Goal: Transaction & Acquisition: Register for event/course

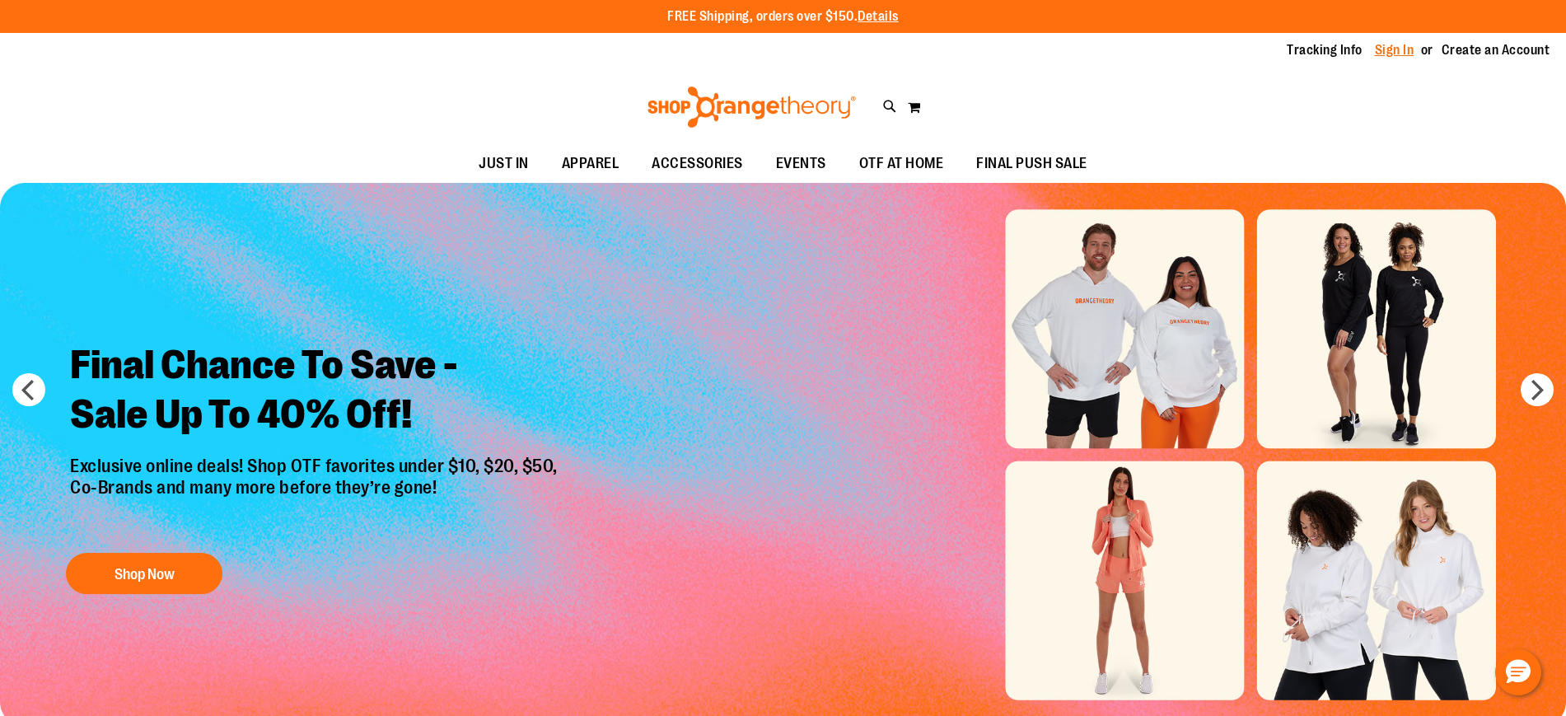
click at [1388, 45] on link "Sign In" at bounding box center [1395, 50] width 40 height 18
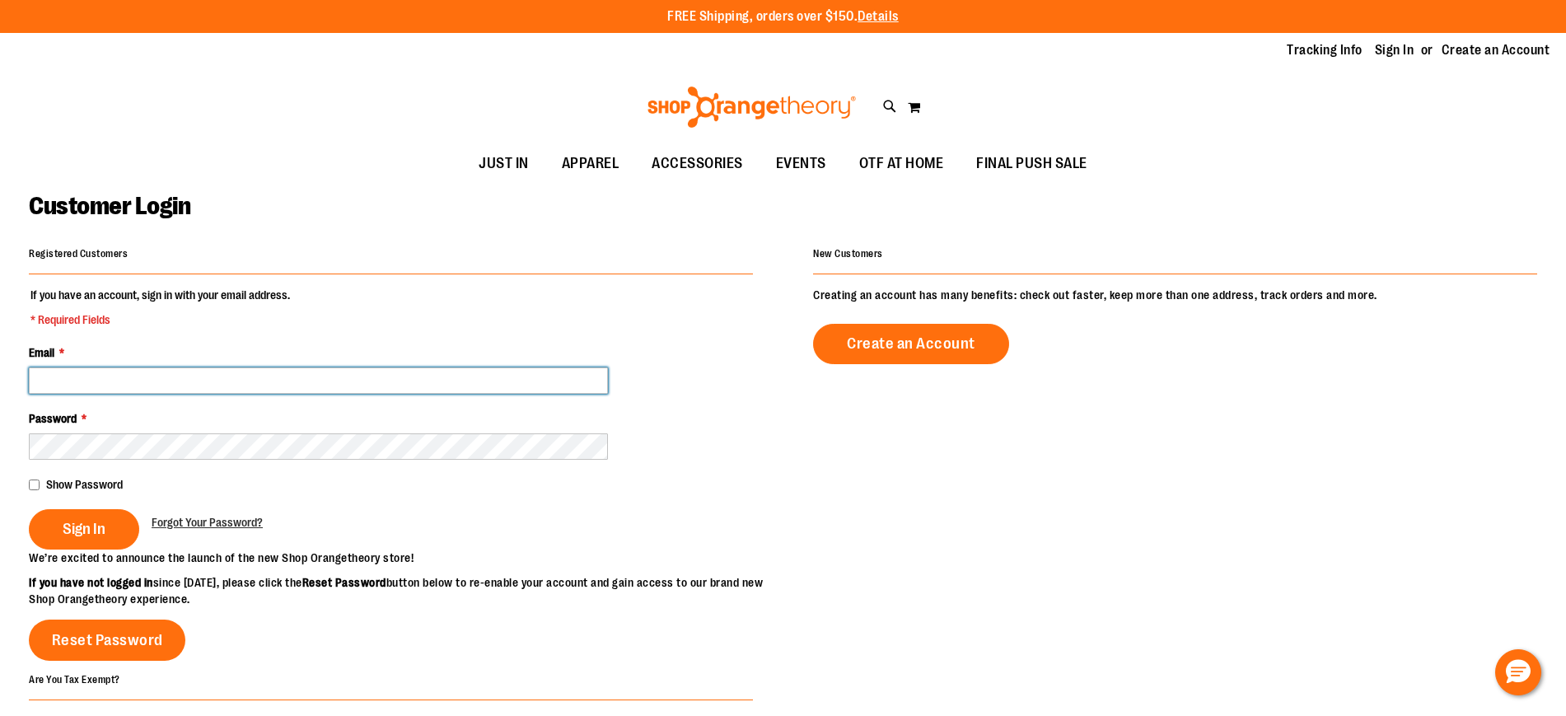
click at [431, 371] on input "Email *" at bounding box center [318, 380] width 579 height 26
type input "**********"
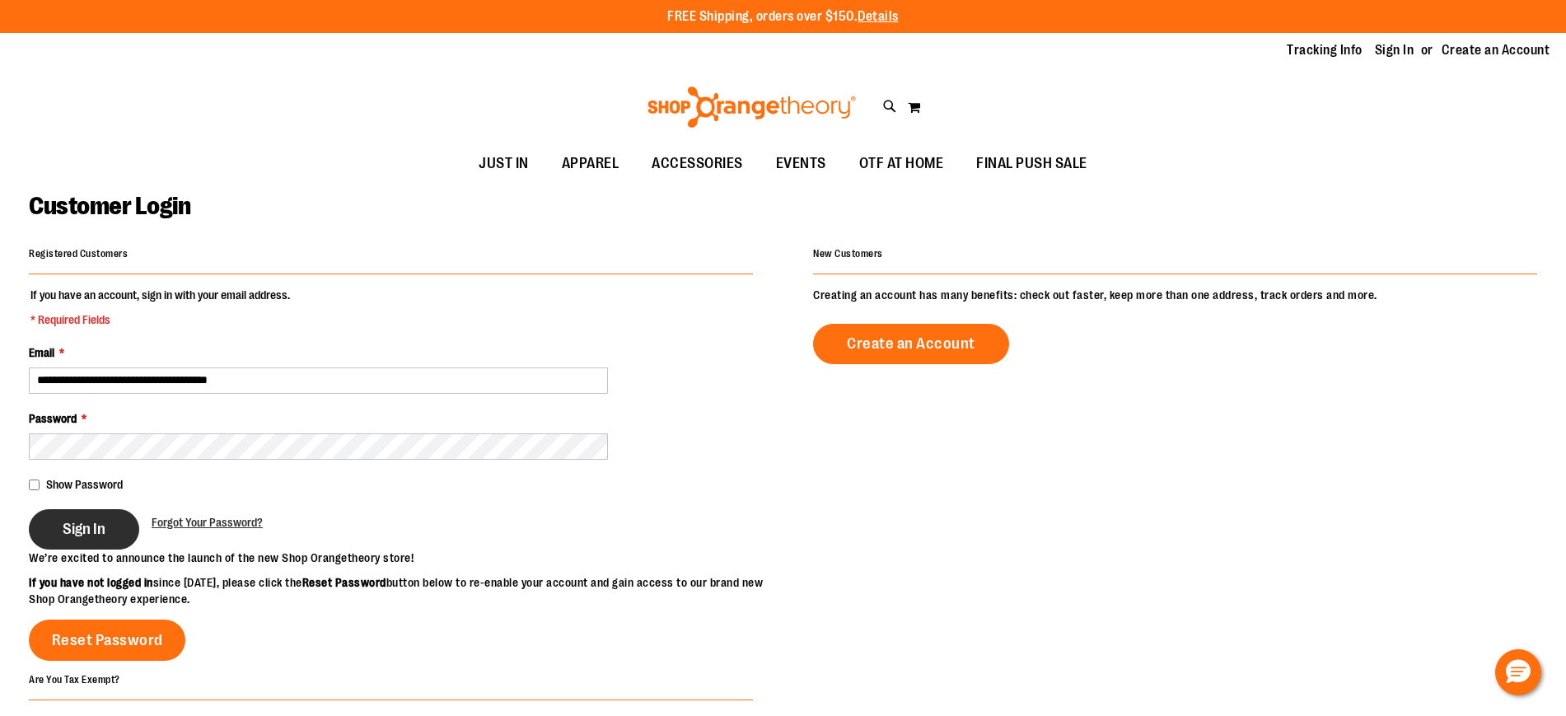
click at [64, 512] on button "Sign In" at bounding box center [84, 529] width 110 height 40
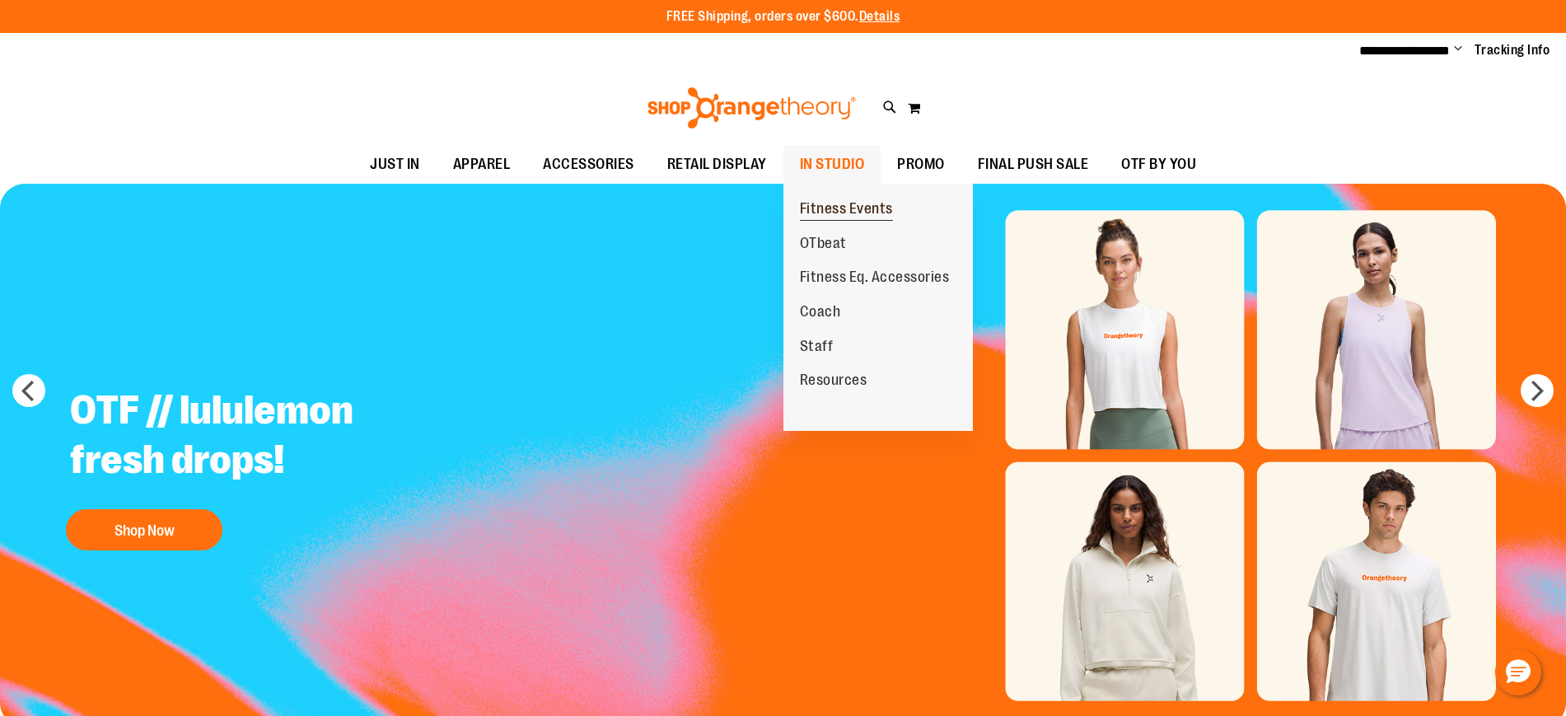
click at [865, 206] on span "Fitness Events" at bounding box center [846, 210] width 93 height 21
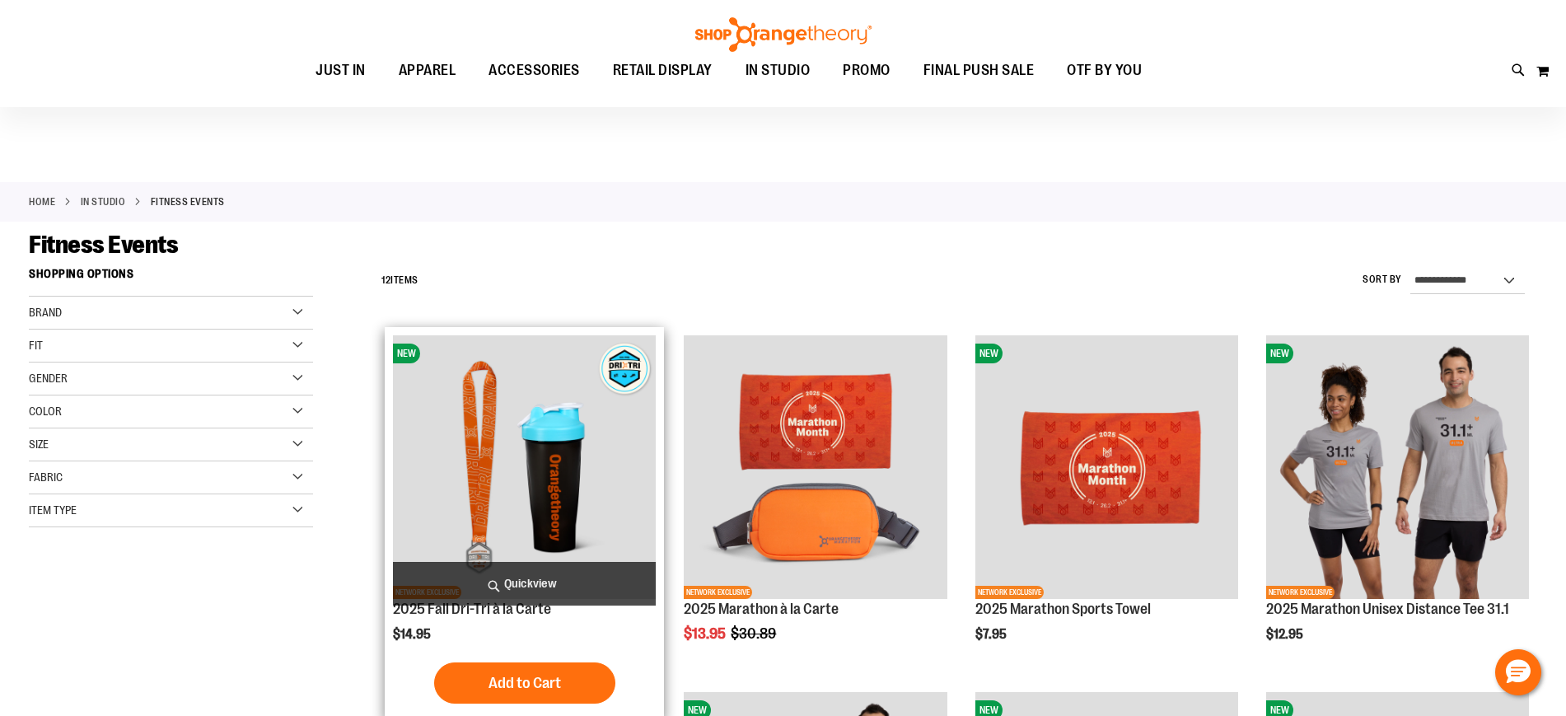
scroll to position [339, 0]
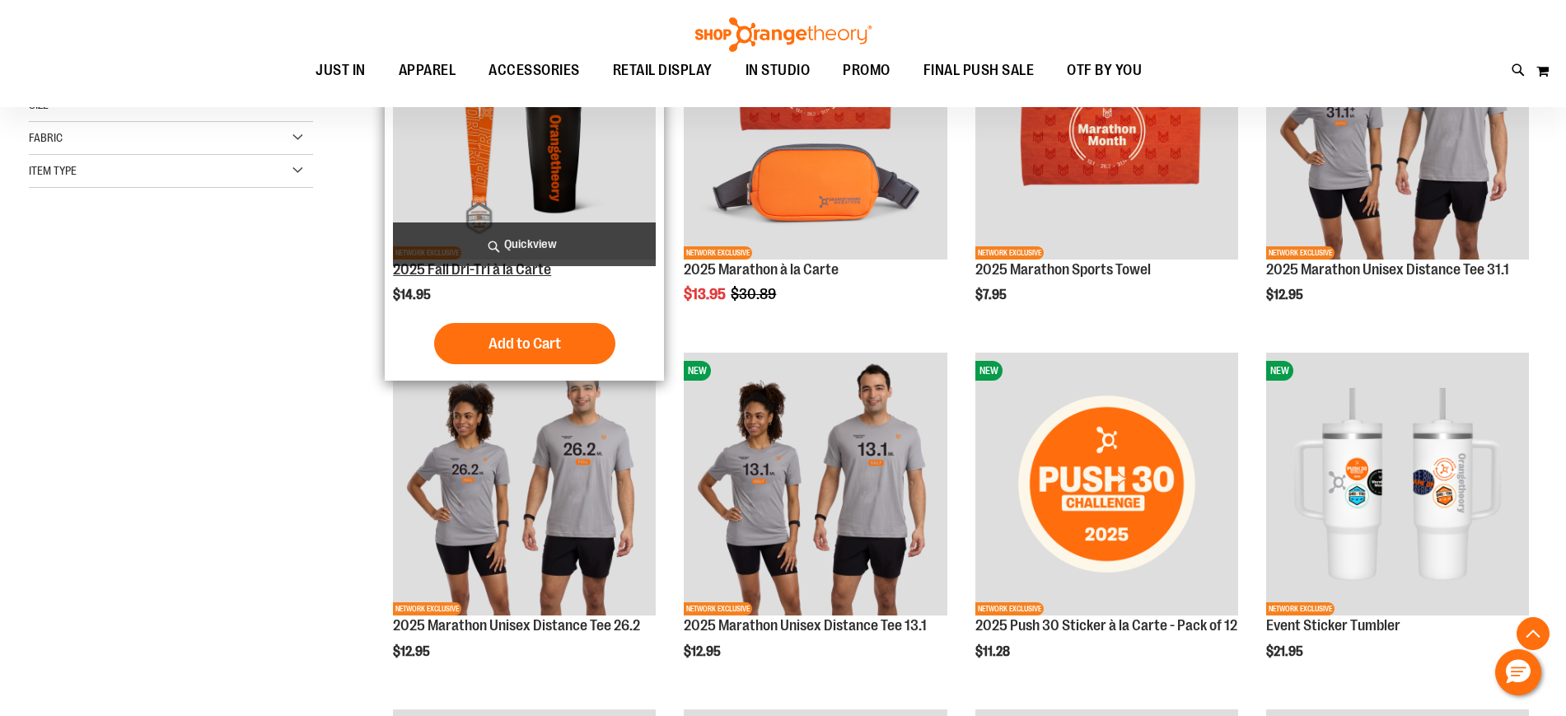
click at [495, 273] on link "2025 Fall Dri-Tri à la Carte" at bounding box center [472, 269] width 158 height 16
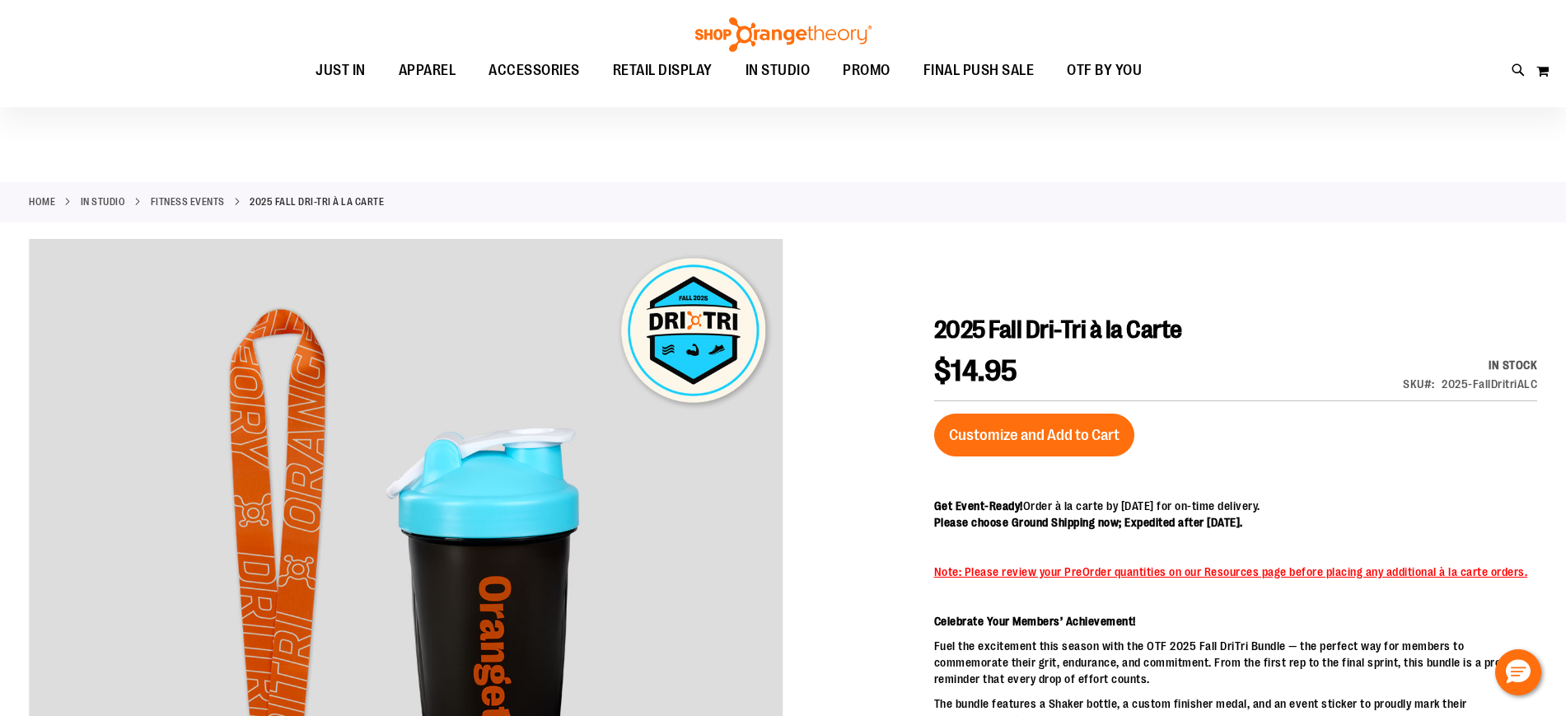
scroll to position [180, 0]
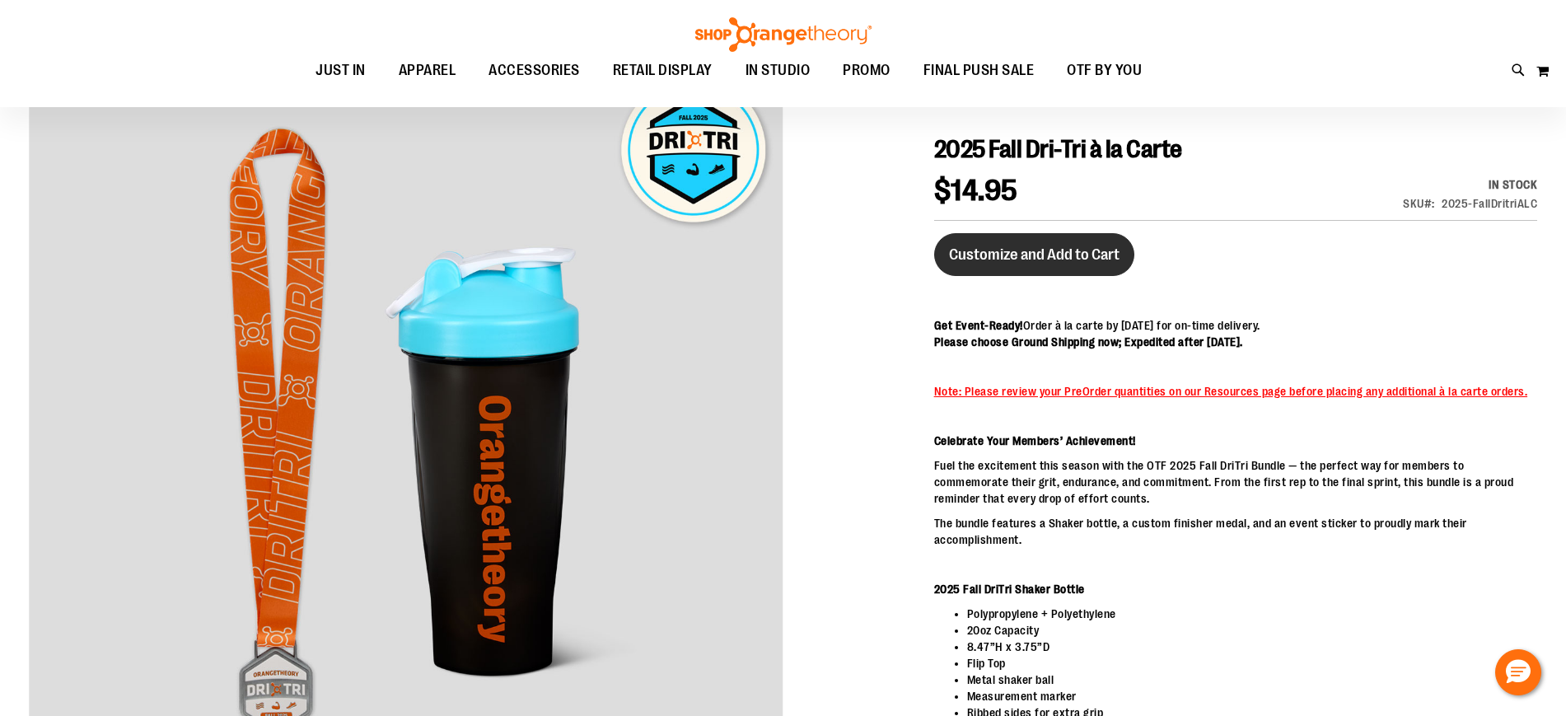
click at [1037, 254] on span "Customize and Add to Cart" at bounding box center [1034, 255] width 171 height 18
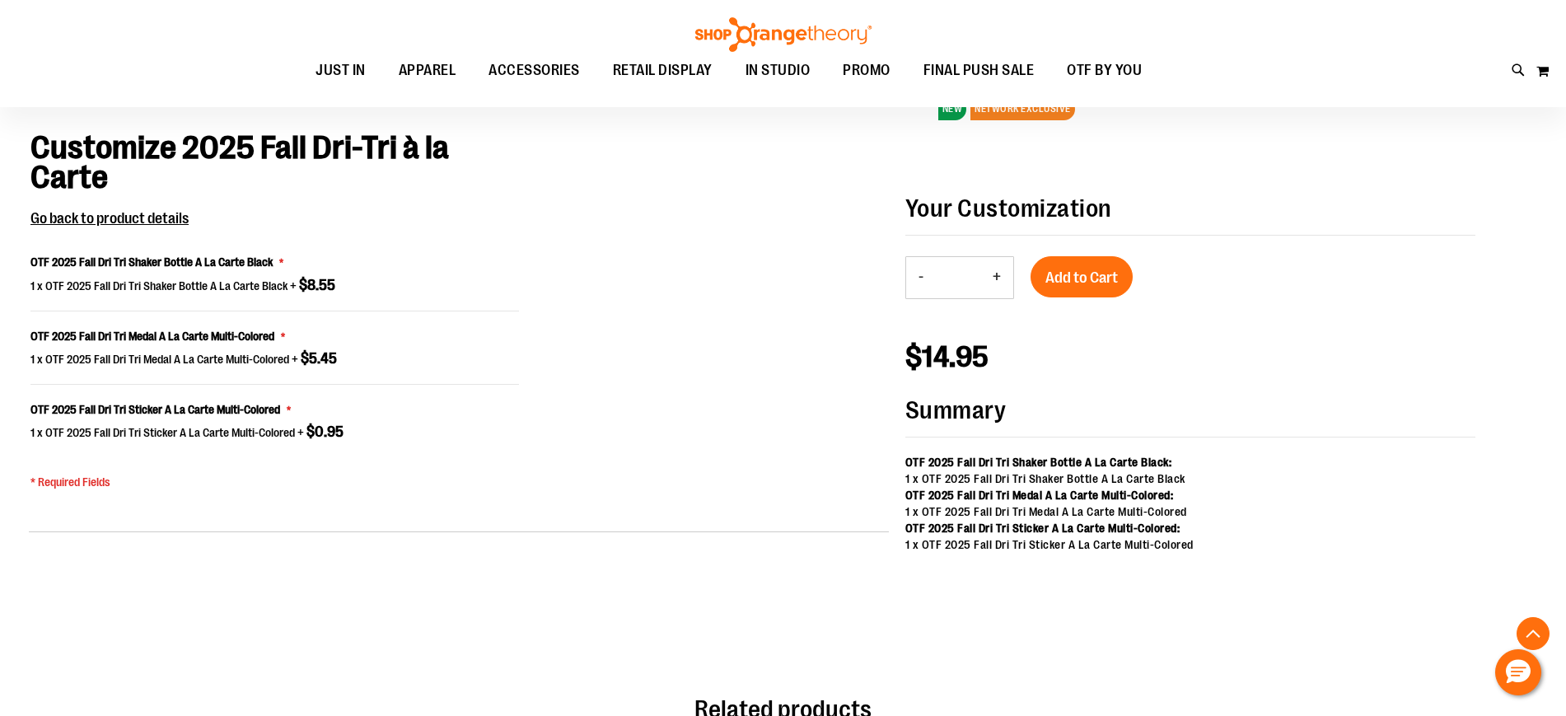
scroll to position [1191, 0]
click at [1090, 268] on span "Add to Cart" at bounding box center [1082, 277] width 73 height 18
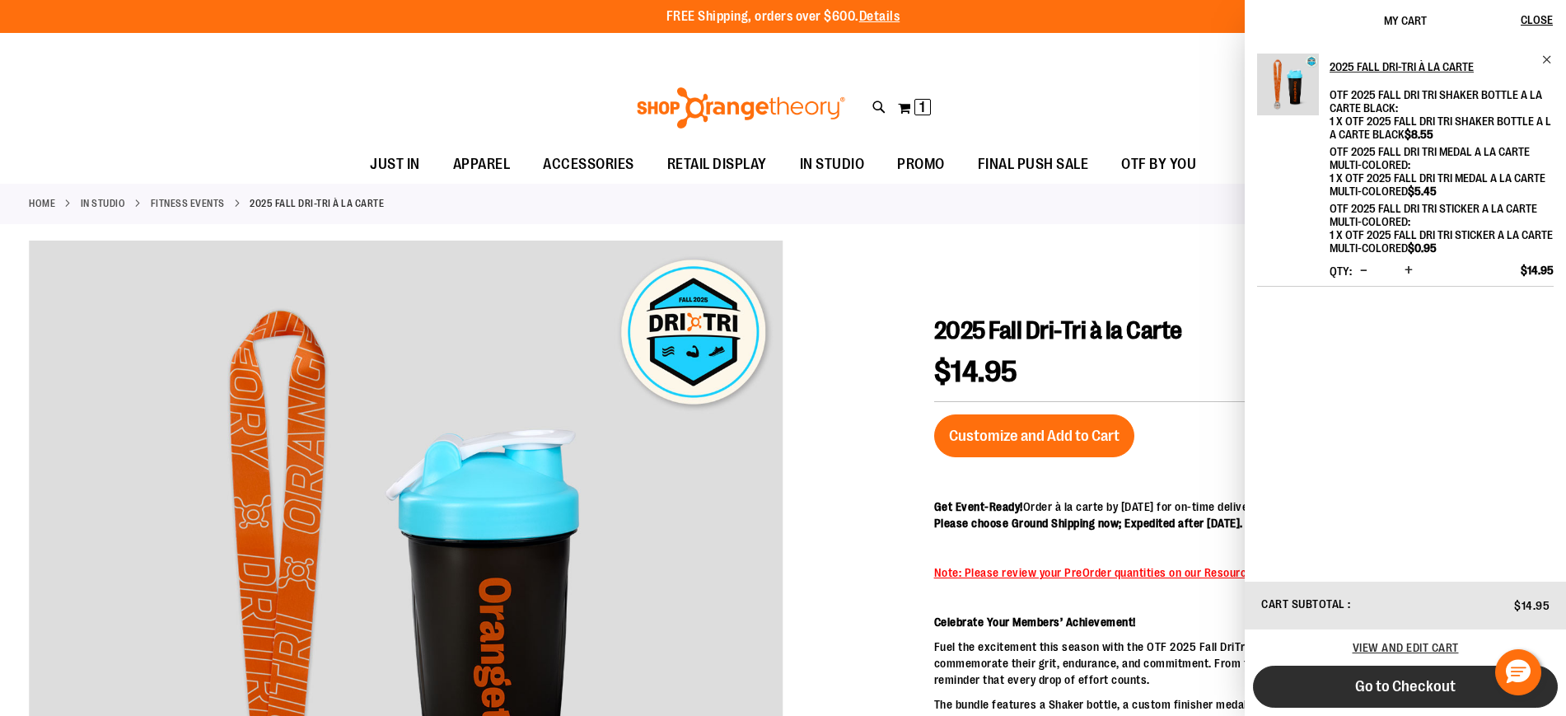
click at [1357, 670] on button "Go to Checkout" at bounding box center [1405, 687] width 305 height 42
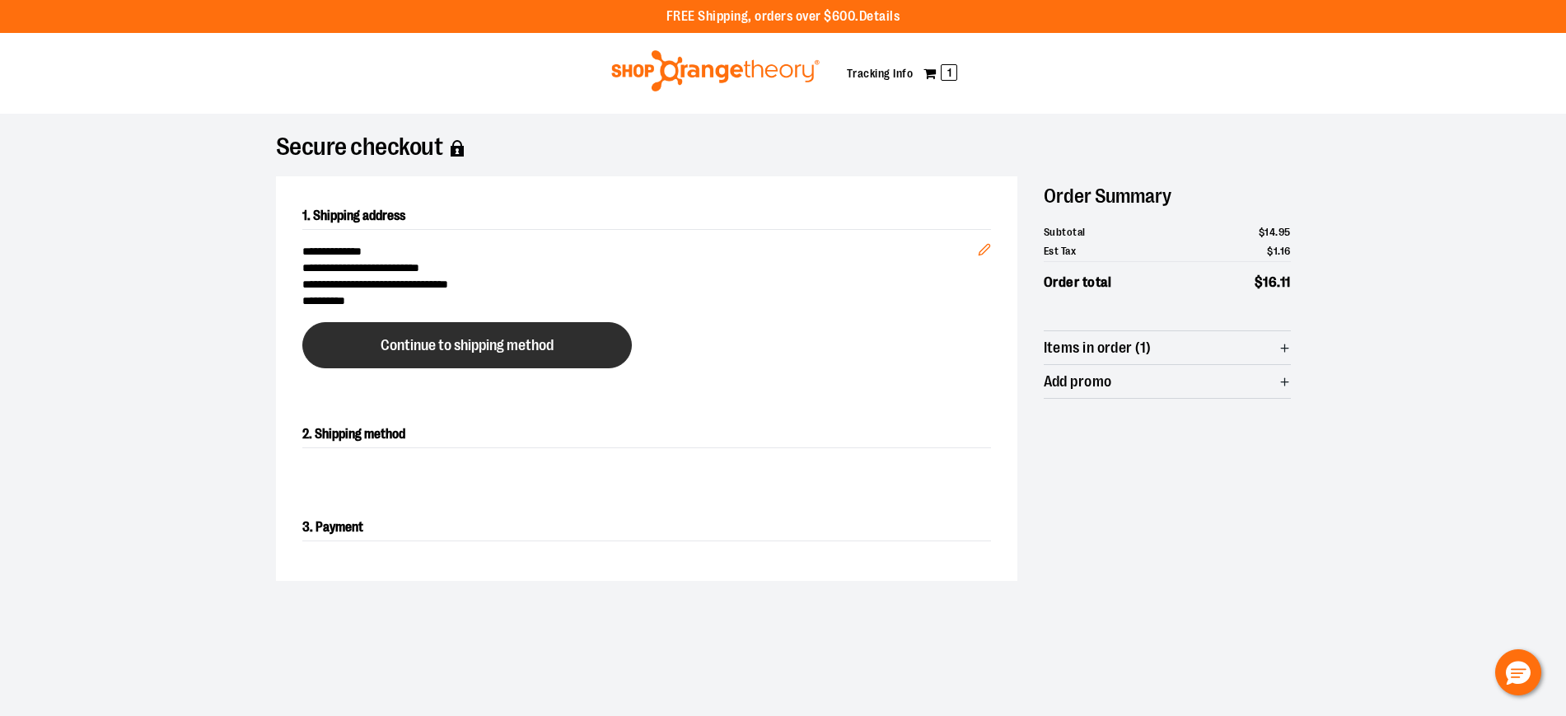
click at [574, 333] on button "Continue to shipping method" at bounding box center [467, 345] width 330 height 46
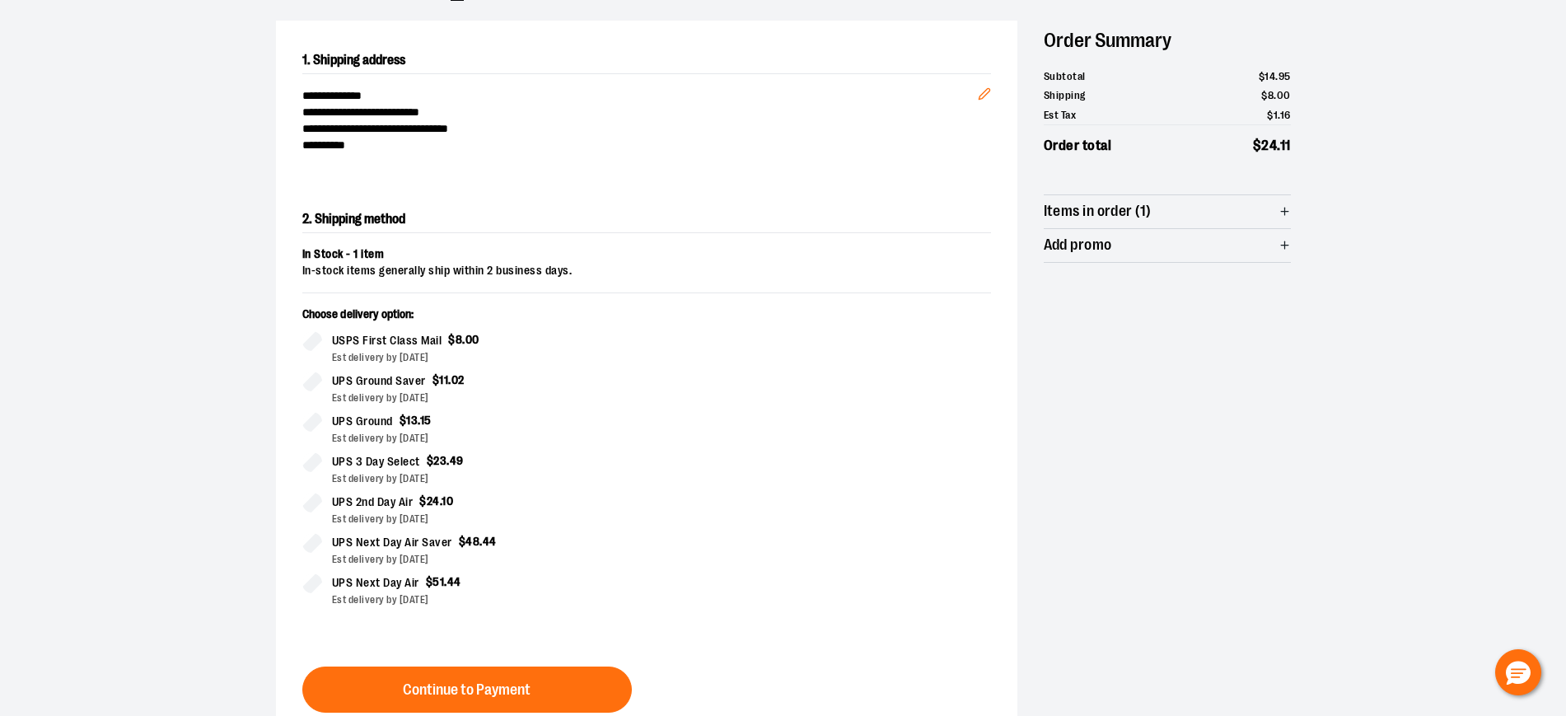
scroll to position [264, 0]
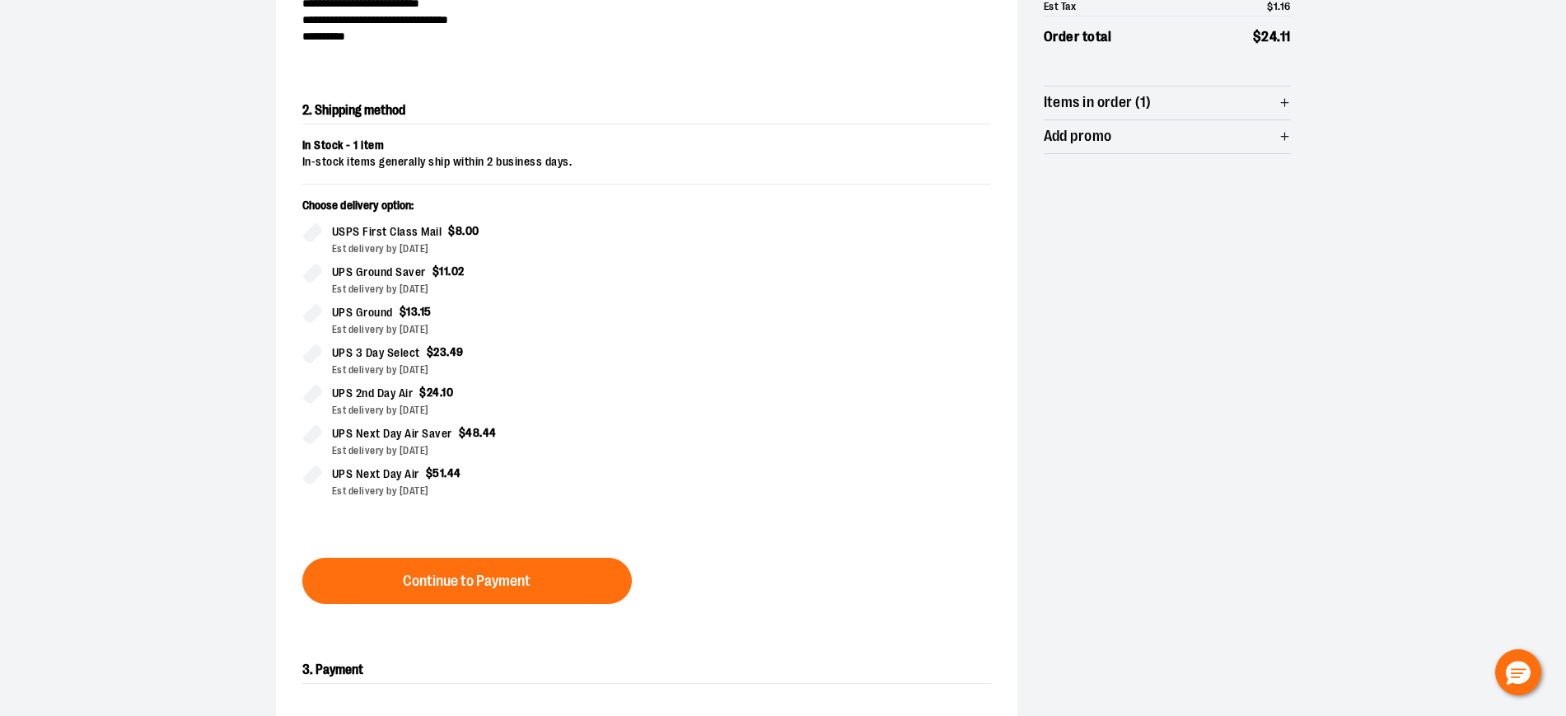
click at [396, 478] on span "UPS Next Day Air" at bounding box center [375, 474] width 87 height 19
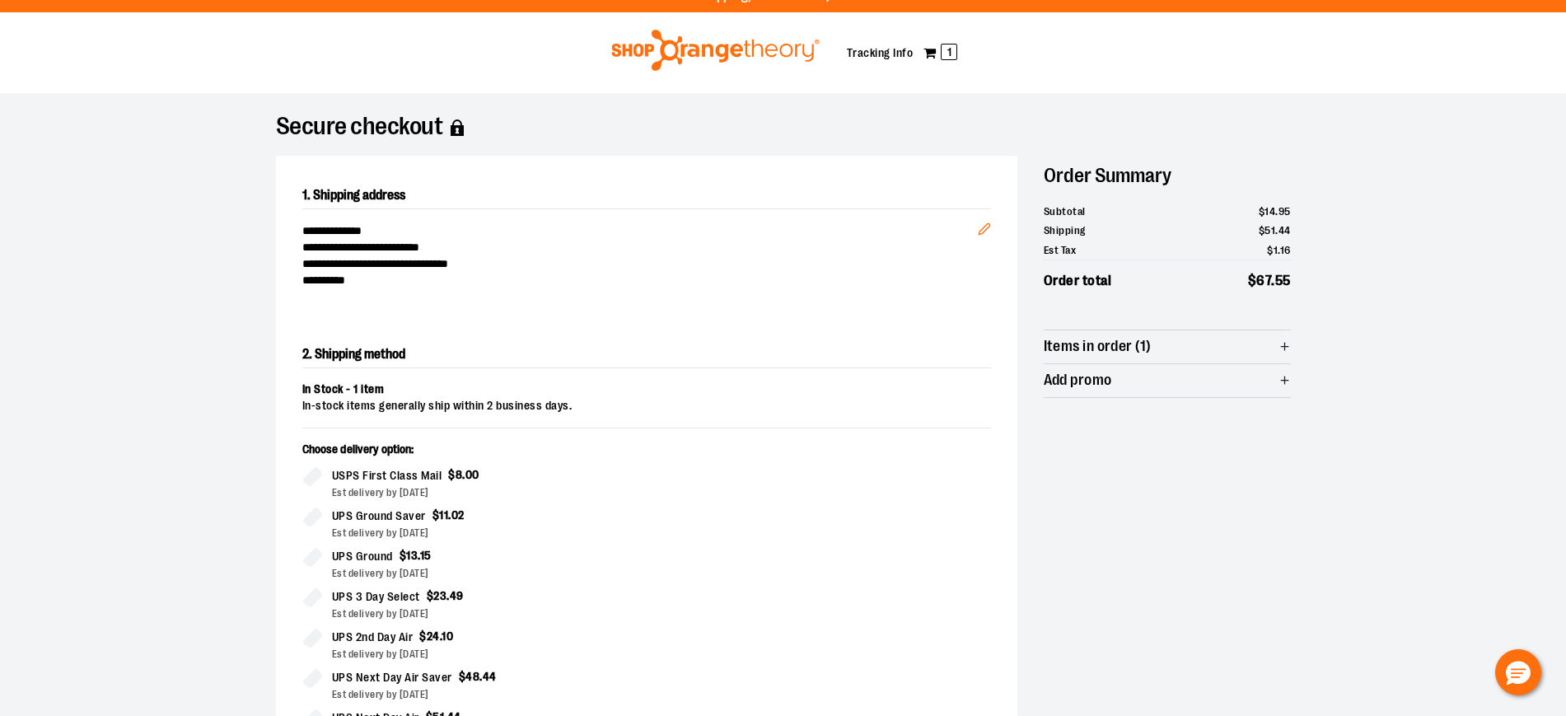
scroll to position [19, 0]
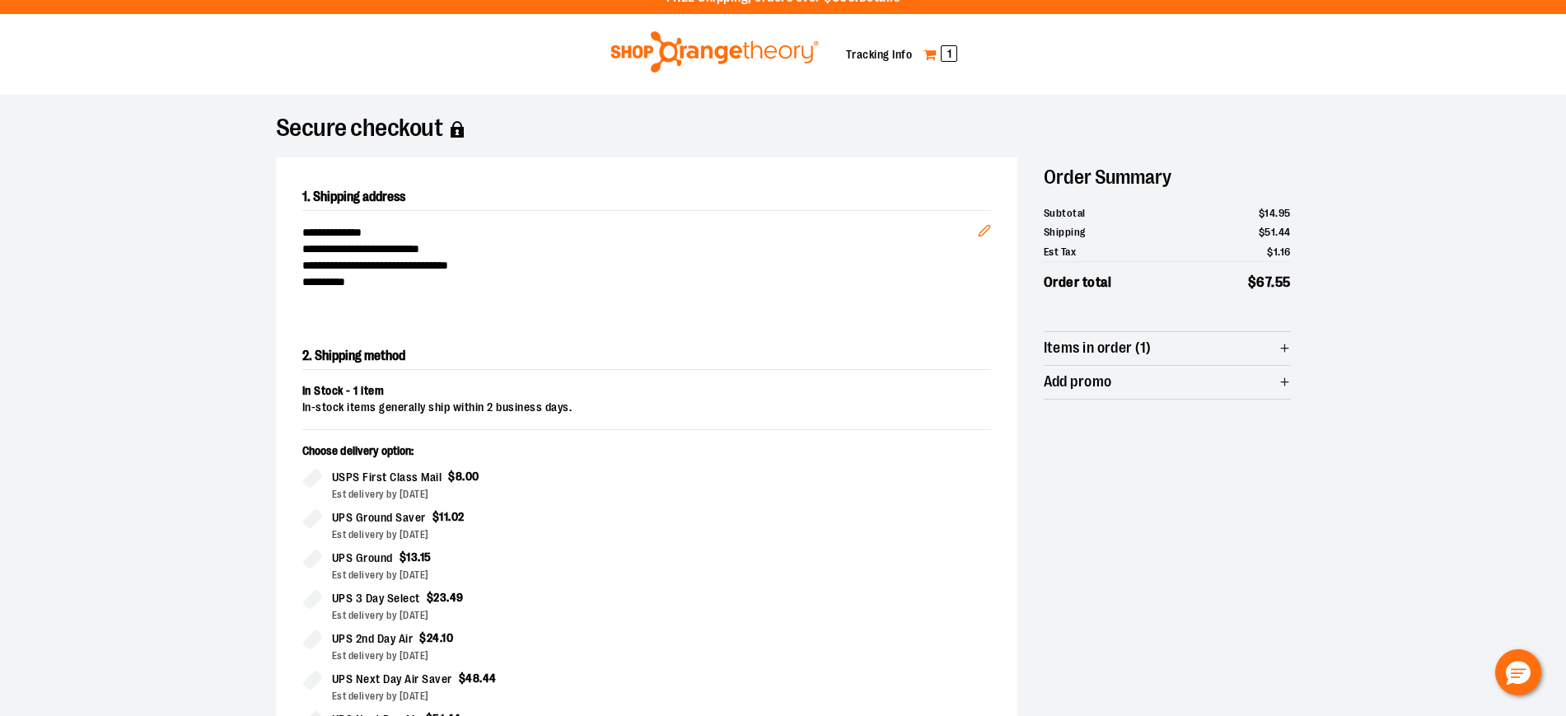
click at [947, 51] on span "1" at bounding box center [949, 53] width 16 height 16
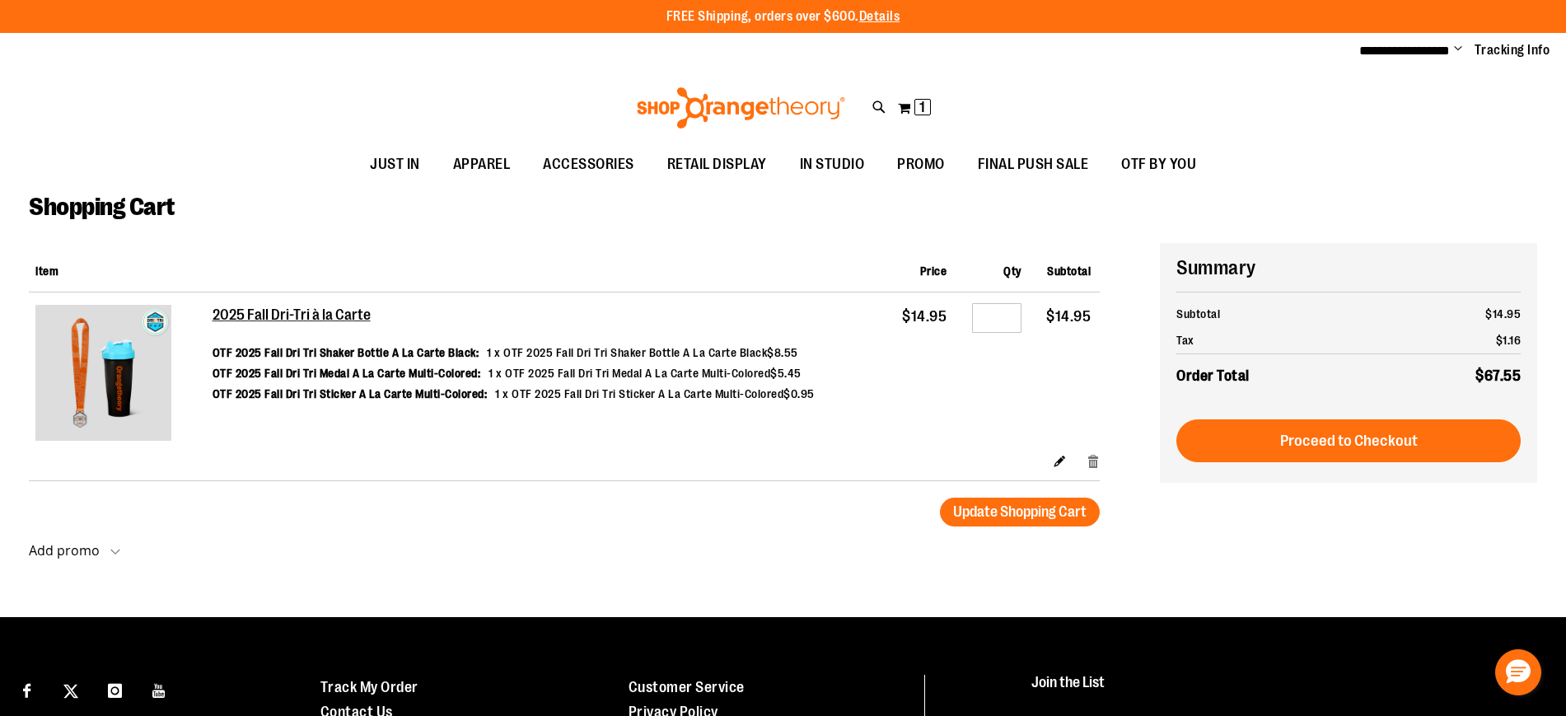
click at [1098, 461] on link "Remove item" at bounding box center [1094, 460] width 14 height 17
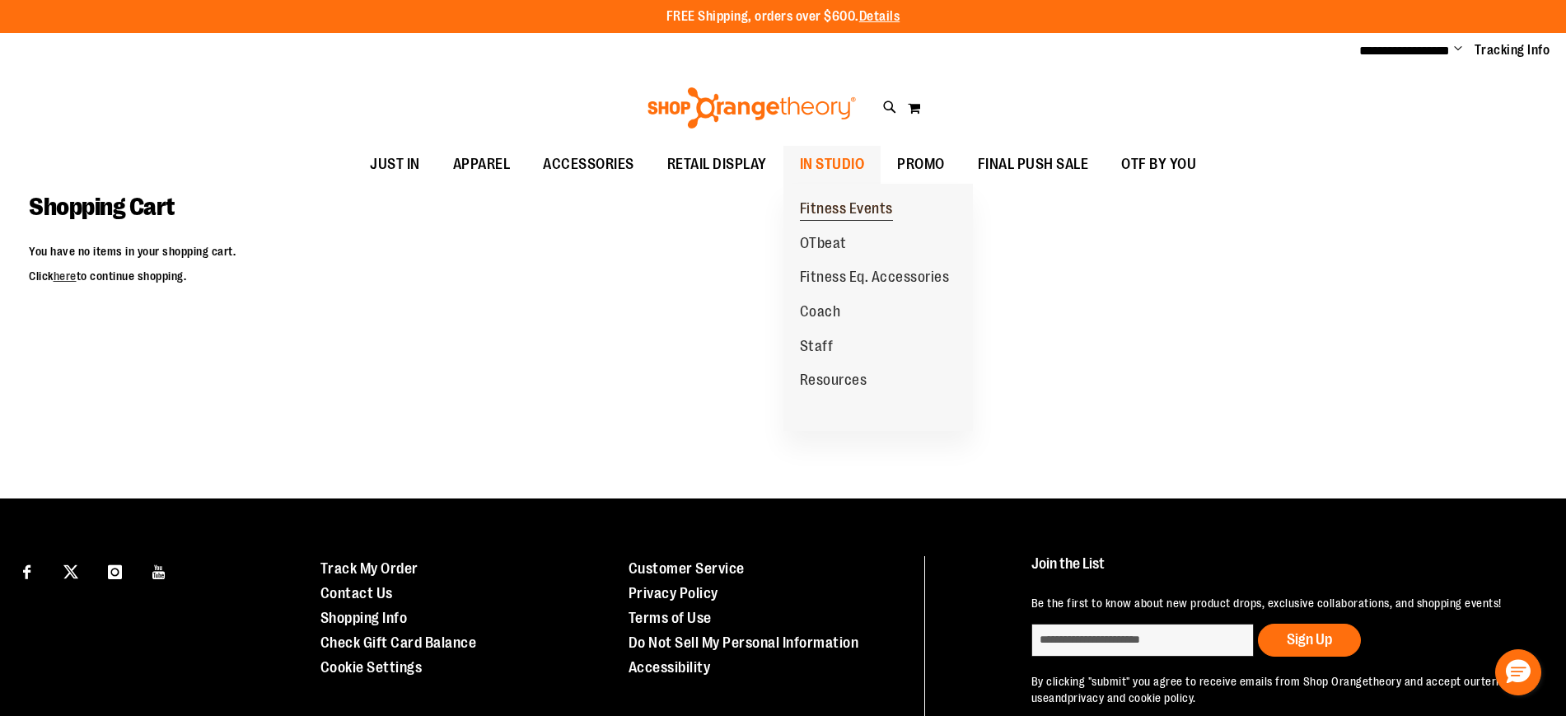
click at [845, 213] on span "Fitness Events" at bounding box center [846, 210] width 93 height 21
